Goal: Use online tool/utility: Utilize a website feature to perform a specific function

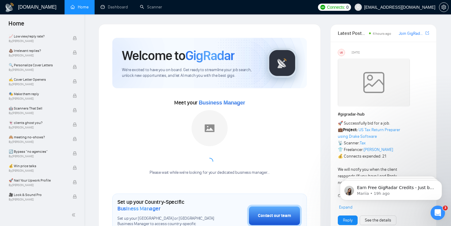
scroll to position [377, 0]
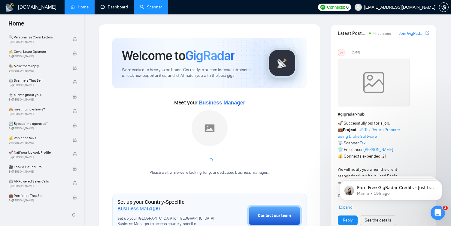
click at [149, 4] on link "Scanner" at bounding box center [151, 6] width 22 height 5
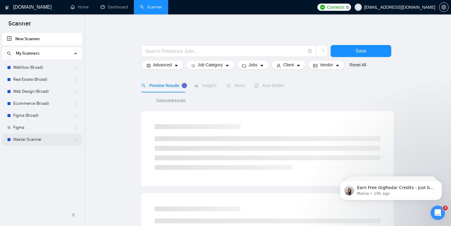
click at [35, 139] on link "Master Scanner" at bounding box center [41, 139] width 57 height 12
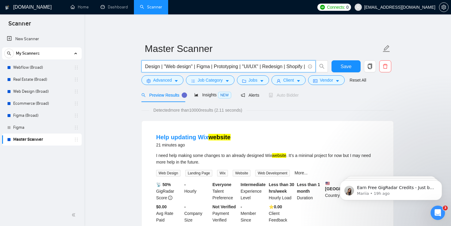
drag, startPoint x: 215, startPoint y: 64, endPoint x: 238, endPoint y: 64, distance: 23.4
click at [239, 64] on input "Design | "Web design" | Figma | Prototyping | "UI/UX" | Redesign | Shopify | We…" at bounding box center [225, 66] width 160 height 7
click at [293, 66] on input "Design | "Web design" | Figma | Prototyping | "UI/UX" | Redesign | Shopify | We…" at bounding box center [225, 66] width 160 height 7
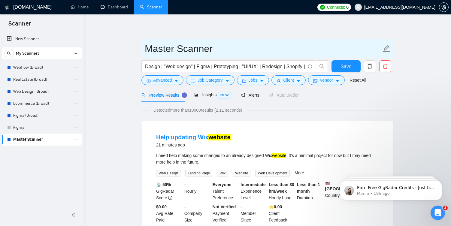
click at [190, 46] on input "Master Scanner" at bounding box center [263, 48] width 236 height 15
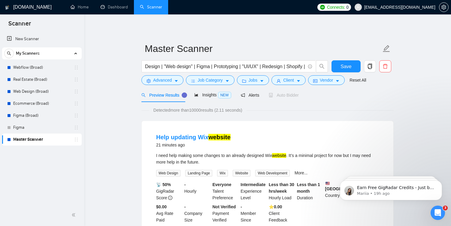
click at [172, 81] on button "Advanced" at bounding box center [162, 80] width 42 height 10
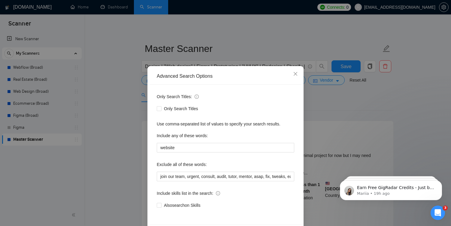
scroll to position [24, 0]
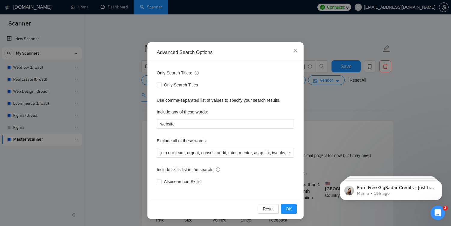
click at [298, 48] on span "Close" at bounding box center [295, 50] width 16 height 16
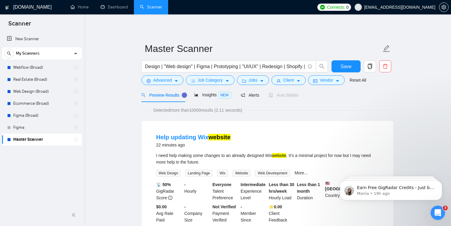
scroll to position [0, 0]
